Goal: Find specific page/section: Find specific page/section

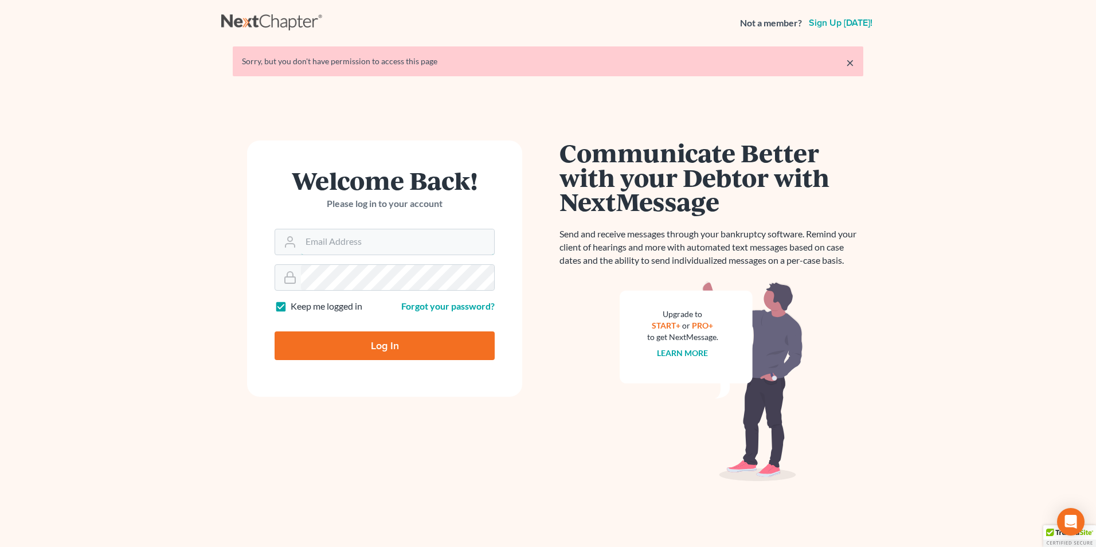
type input "[PERSON_NAME][EMAIL_ADDRESS][DOMAIN_NAME]"
click at [397, 345] on input "Log In" at bounding box center [385, 345] width 220 height 29
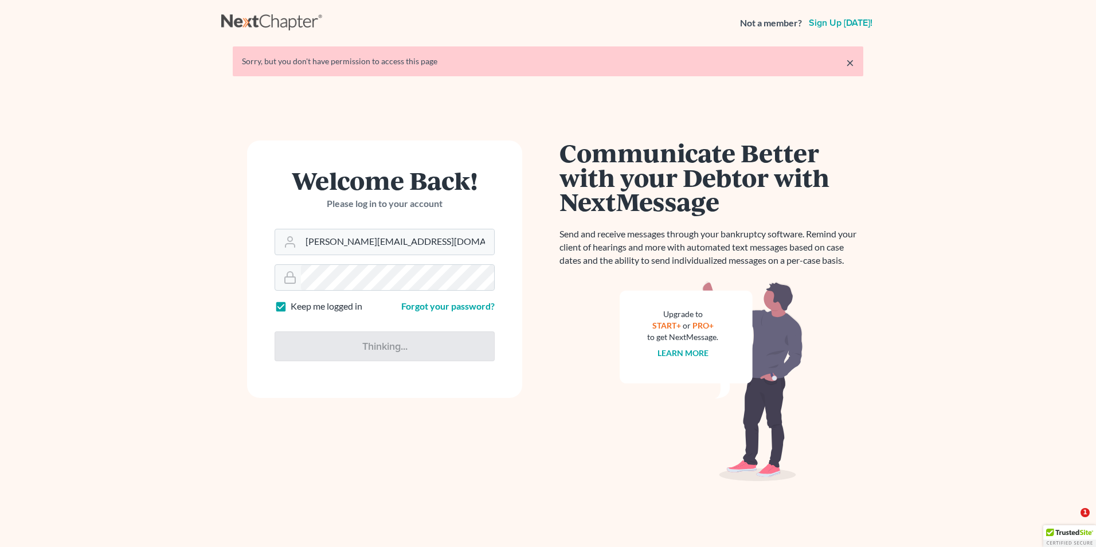
type input "Thinking..."
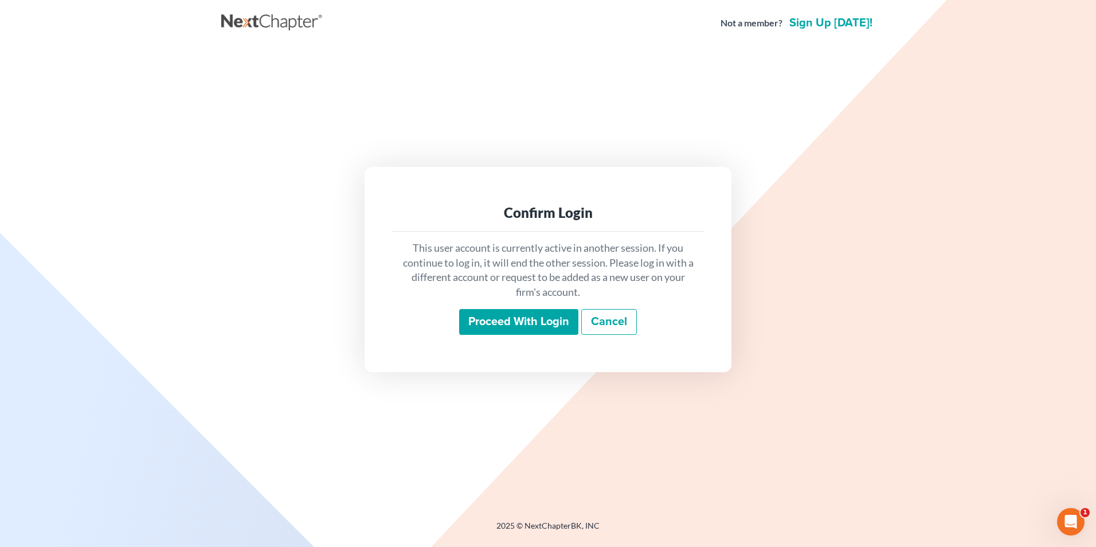
click at [526, 317] on input "Proceed with login" at bounding box center [518, 322] width 119 height 26
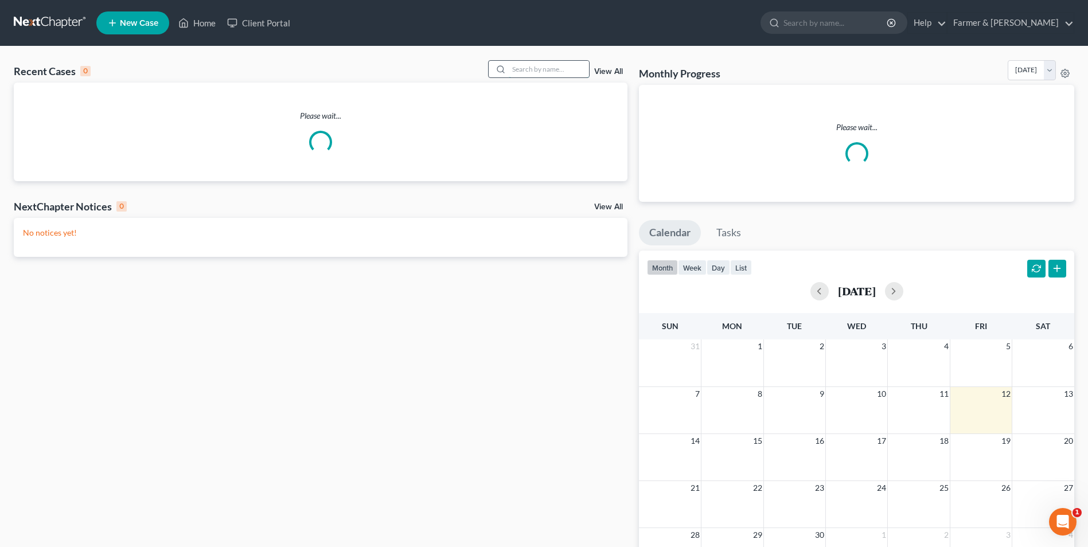
click at [546, 73] on input "search" at bounding box center [549, 69] width 80 height 17
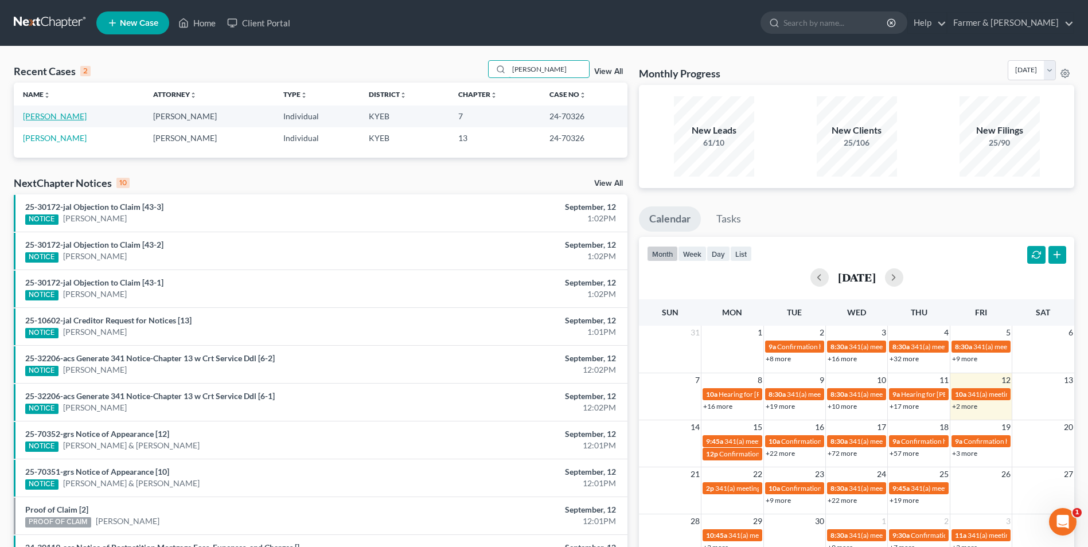
type input "fred bogar"
click at [50, 117] on link "Bogar, Fred" at bounding box center [55, 116] width 64 height 10
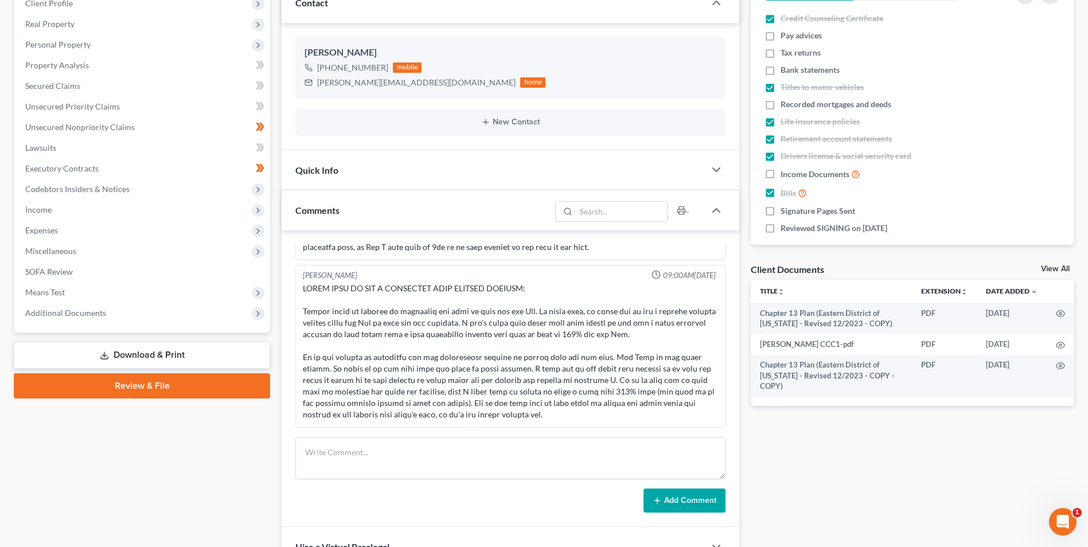
scroll to position [172, 0]
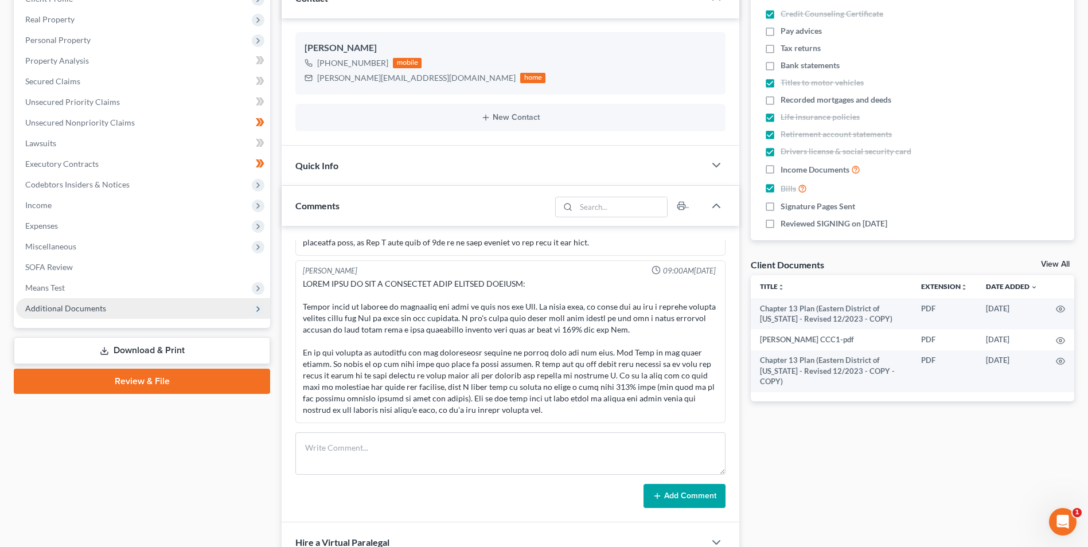
click at [98, 311] on span "Additional Documents" at bounding box center [65, 308] width 81 height 10
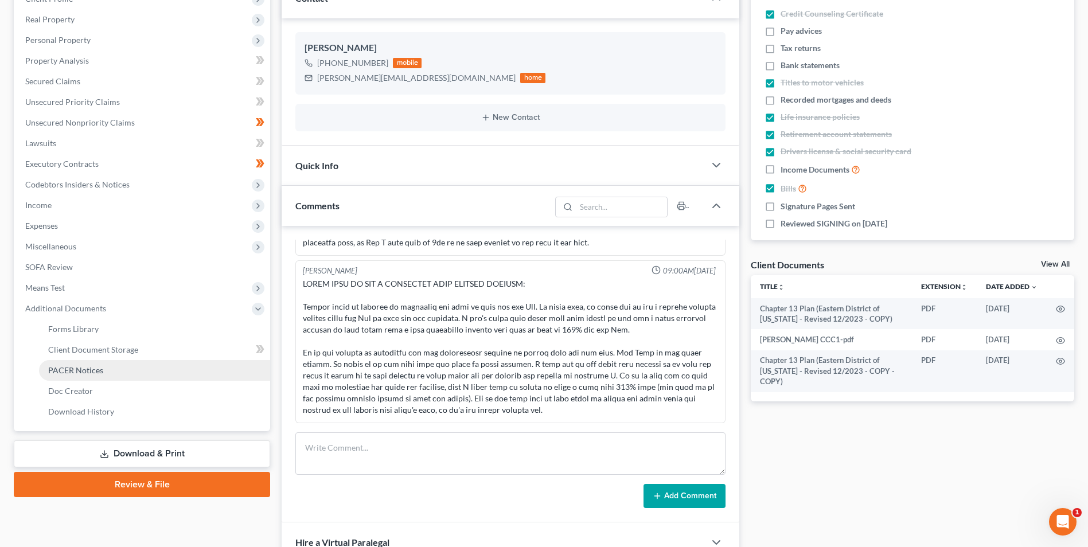
click at [115, 370] on link "PACER Notices" at bounding box center [154, 370] width 231 height 21
